Goal: Find specific page/section: Find specific page/section

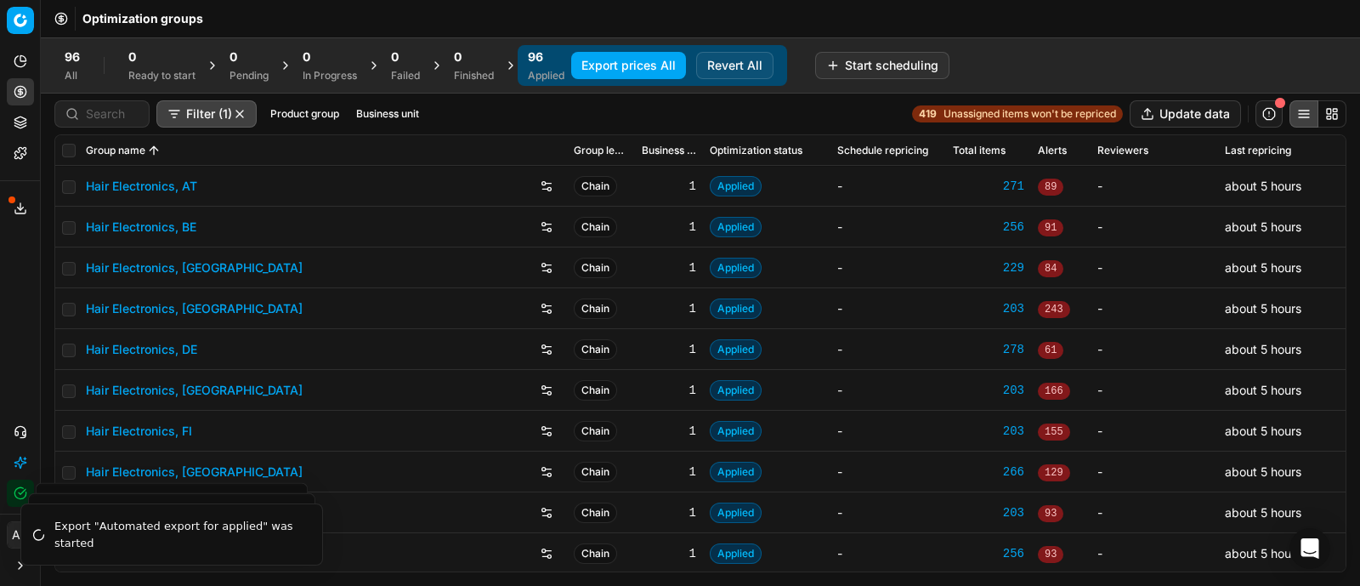
click at [28, 116] on button "Product portfolio" at bounding box center [20, 122] width 27 height 27
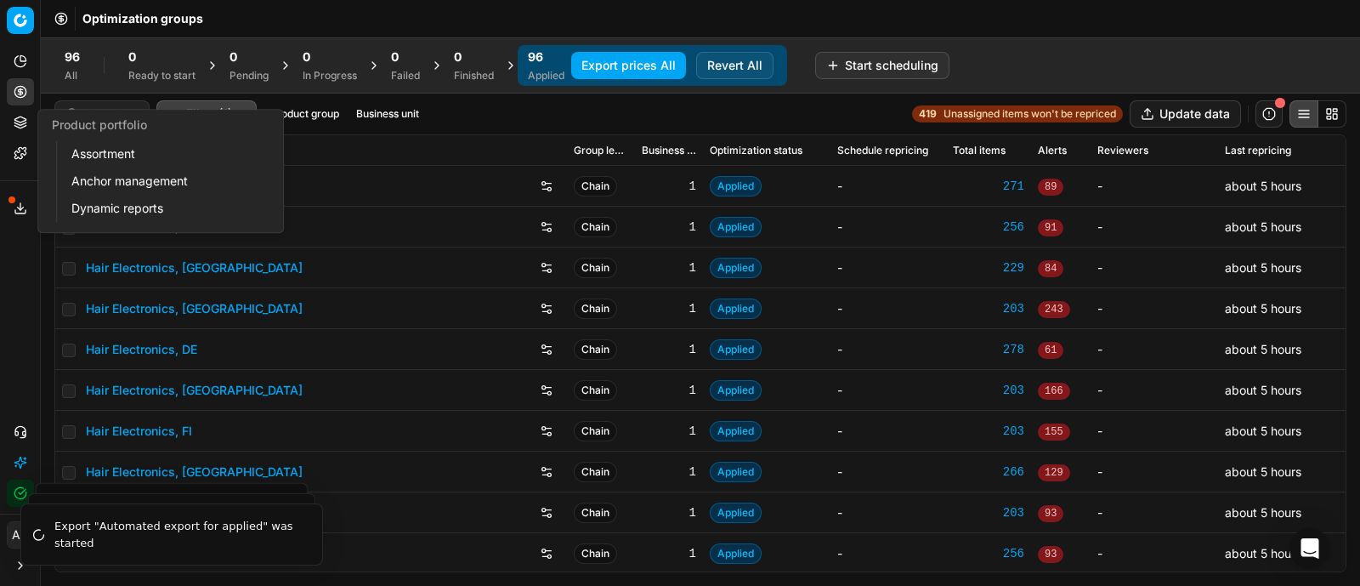
click at [84, 154] on link "Assortment" at bounding box center [164, 154] width 198 height 24
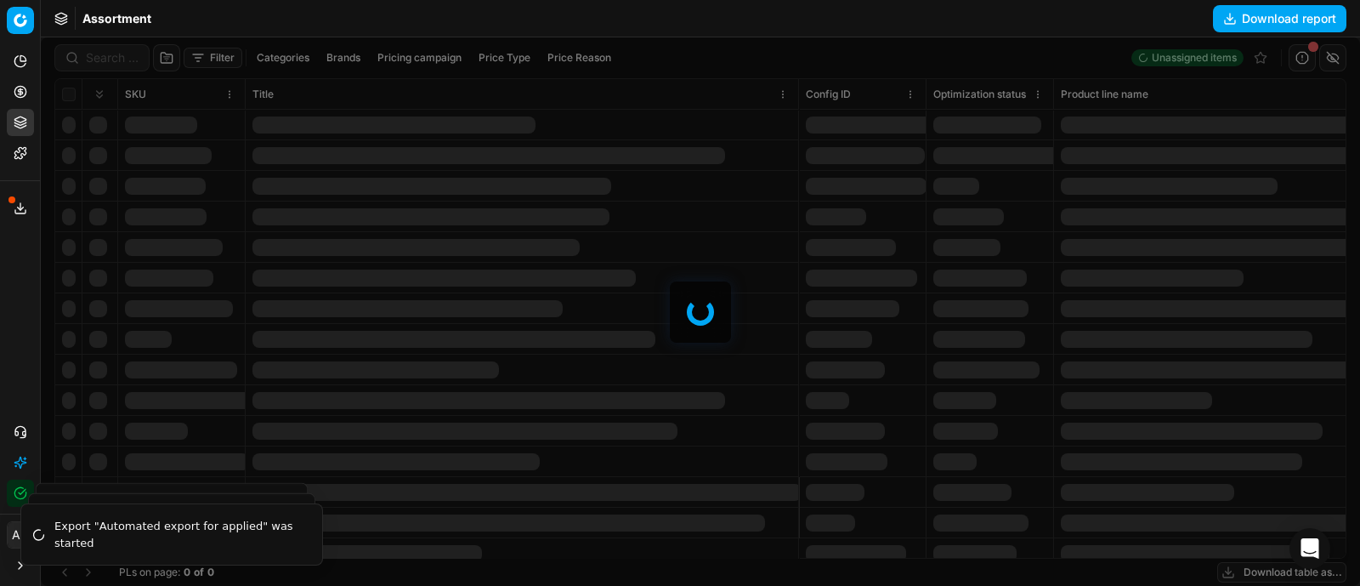
click at [98, 53] on div at bounding box center [700, 311] width 1319 height 548
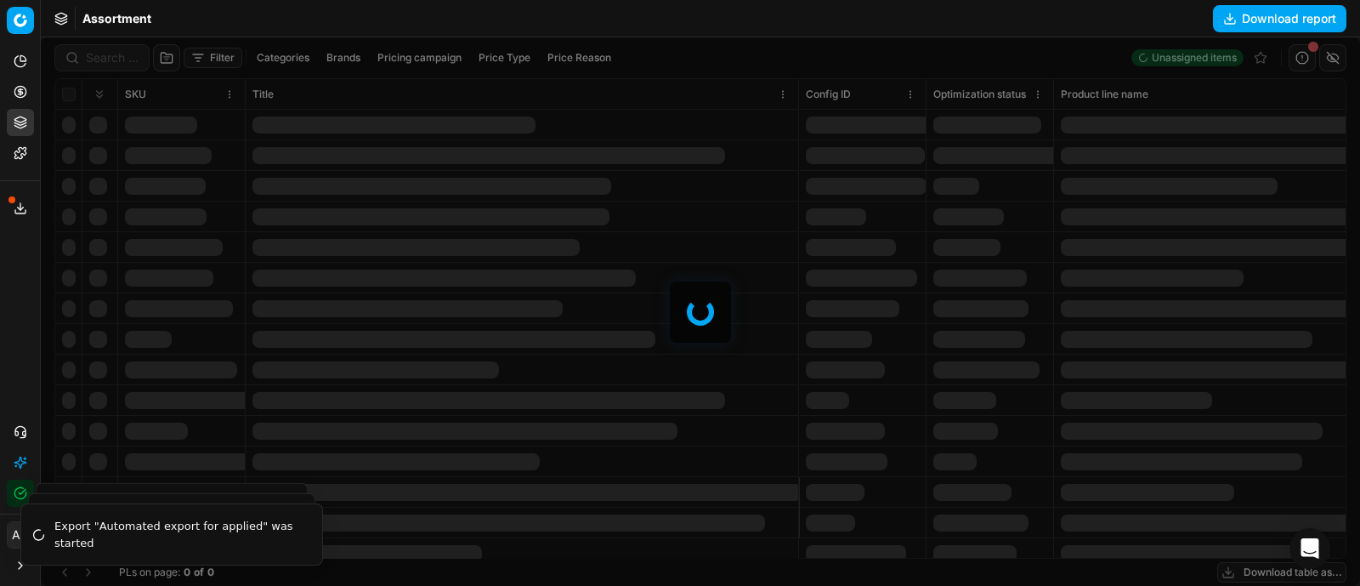
click at [98, 53] on div at bounding box center [700, 311] width 1319 height 548
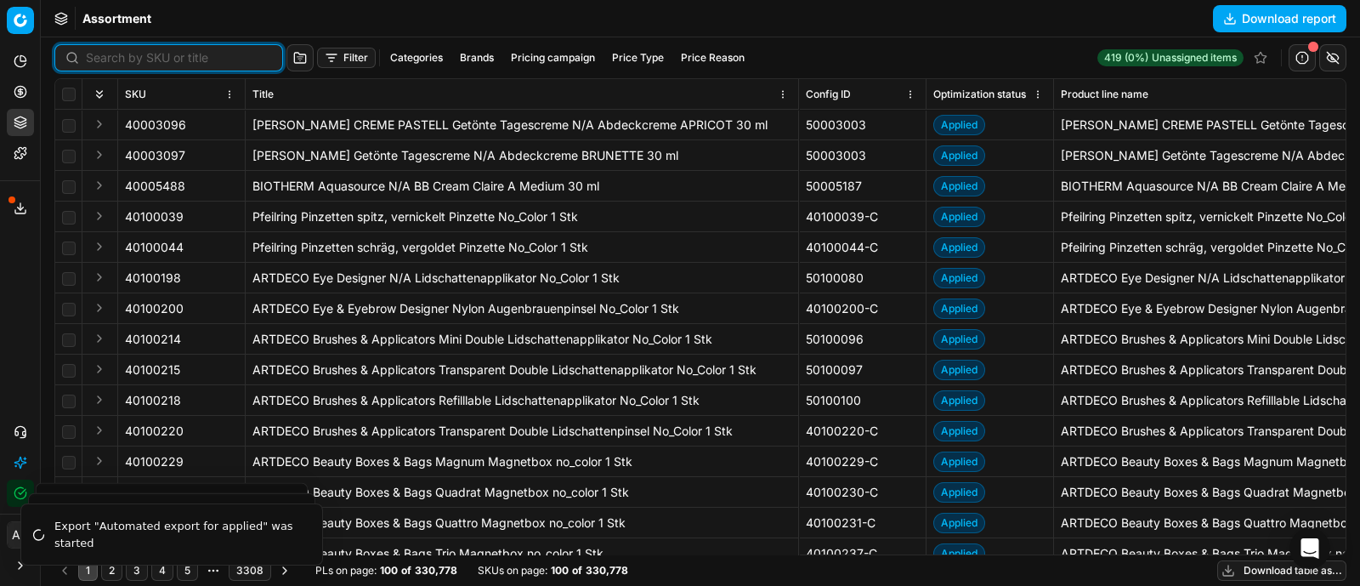
click at [98, 53] on input at bounding box center [179, 57] width 186 height 17
paste input "90011257-0017815"
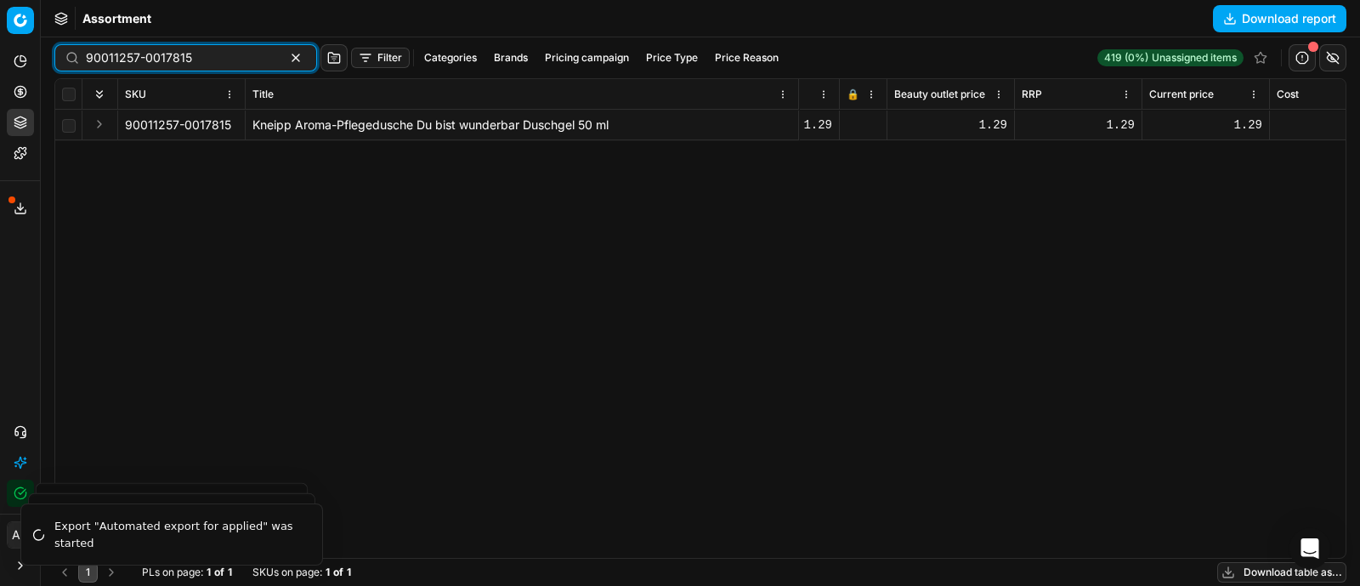
scroll to position [0, 856]
type input "90011257-0017815"
